Goal: Book appointment/travel/reservation

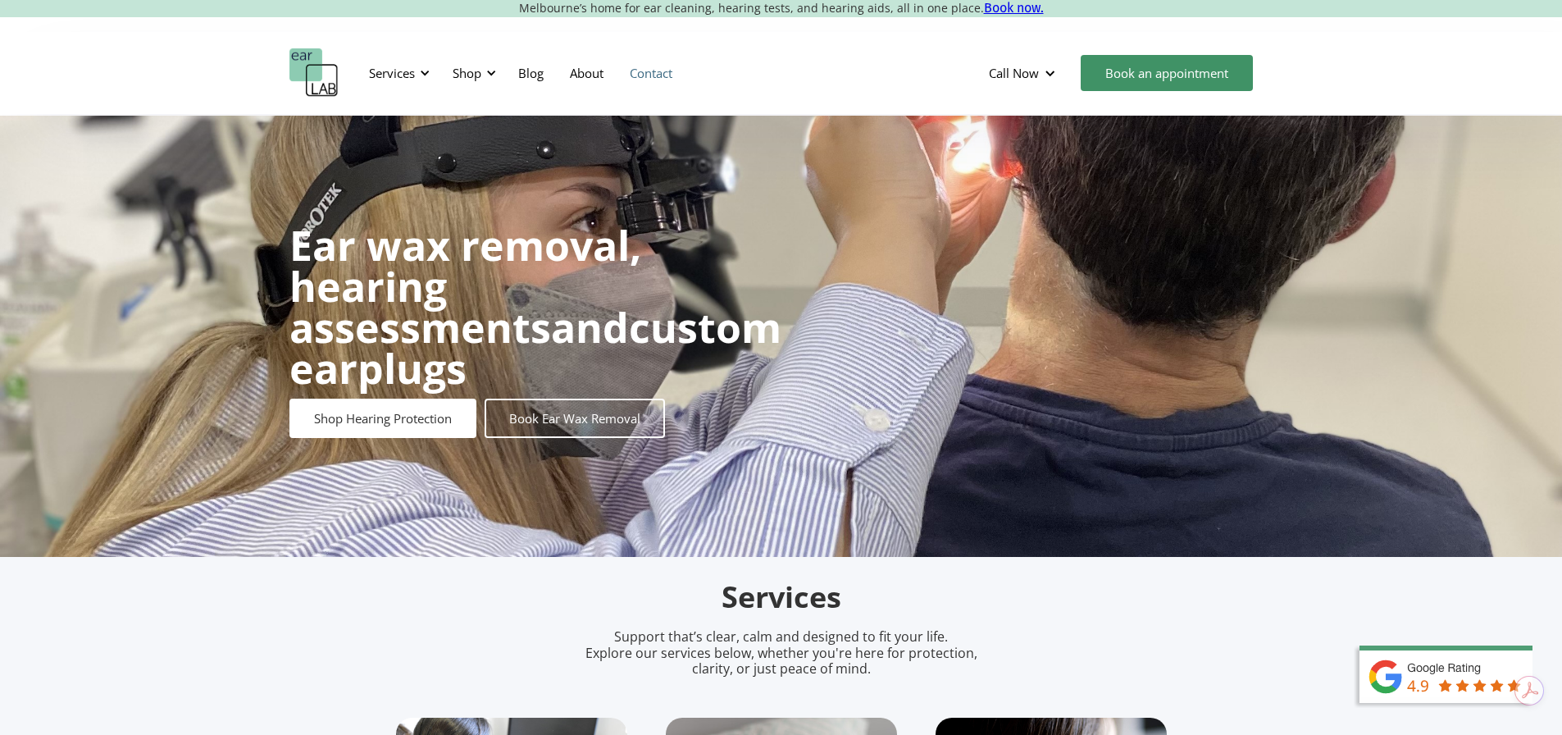
click at [658, 73] on link "Contact" at bounding box center [651, 73] width 69 height 48
click at [1006, 7] on link "Book now." at bounding box center [1014, 8] width 60 height 16
